Goal: Transaction & Acquisition: Purchase product/service

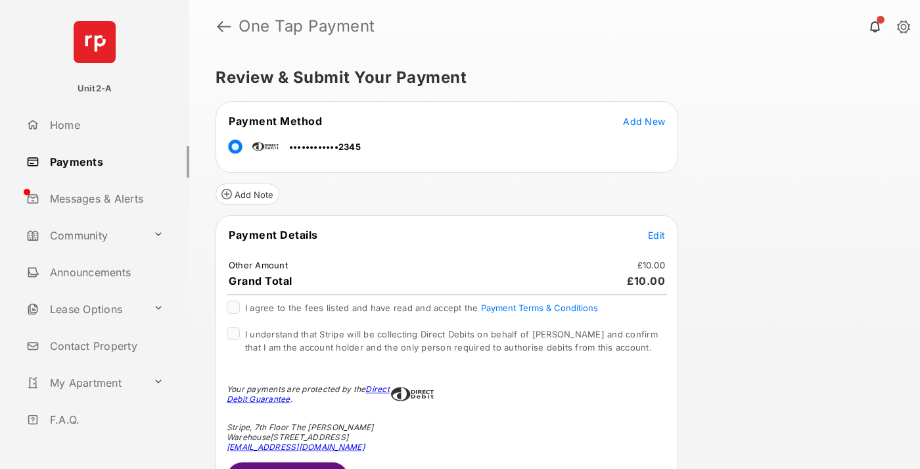
click at [287, 465] on button "Submit Payment" at bounding box center [288, 478] width 122 height 32
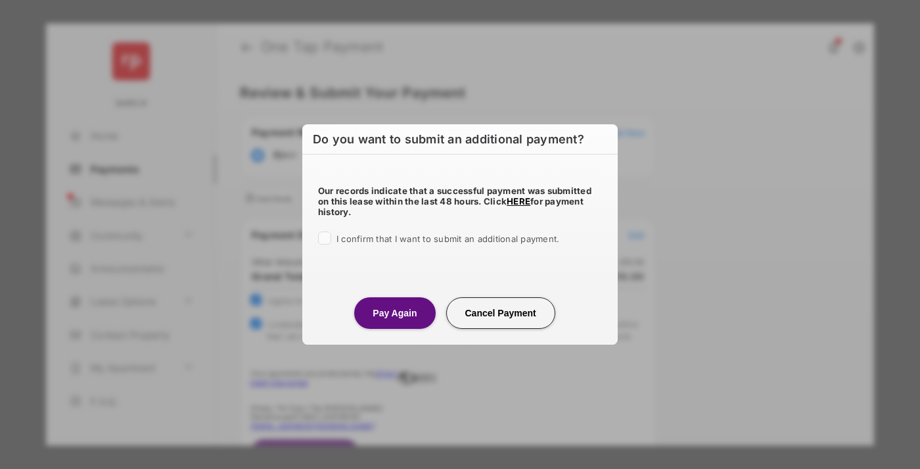
click at [394, 312] on button "Pay Again" at bounding box center [394, 313] width 81 height 32
